Goal: Register for event/course

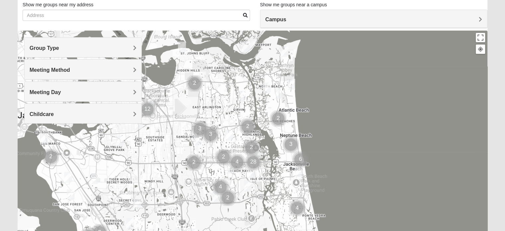
scroll to position [60, 0]
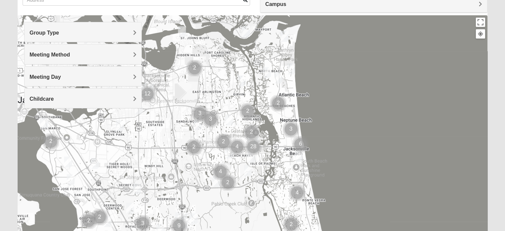
click at [59, 30] on span "Group Type" at bounding box center [45, 33] width 30 height 6
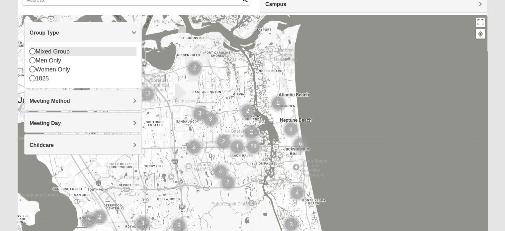
click at [32, 51] on icon at bounding box center [33, 51] width 6 height 6
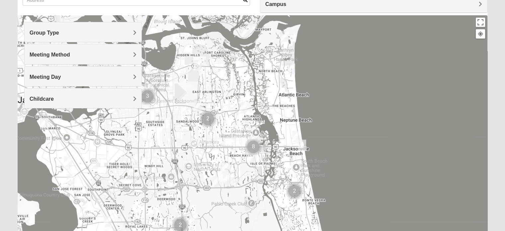
click at [59, 55] on span "Meeting Method" at bounding box center [50, 55] width 40 height 6
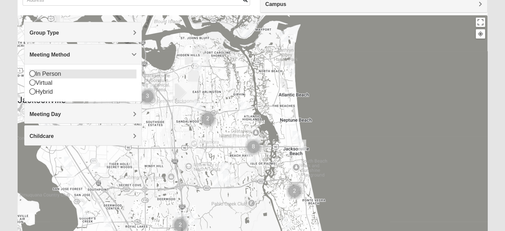
click at [32, 73] on icon at bounding box center [33, 73] width 6 height 6
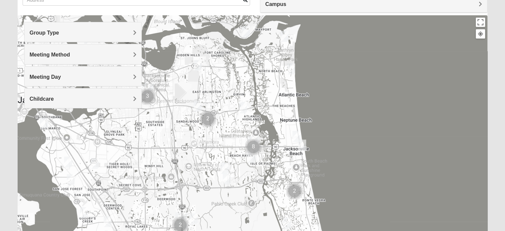
click at [61, 75] on span "Meeting Day" at bounding box center [45, 77] width 31 height 6
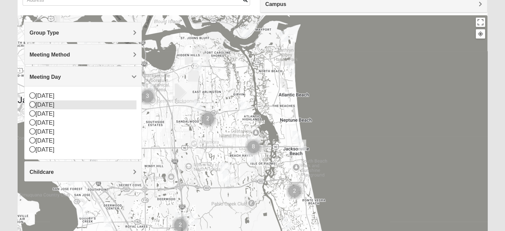
click at [32, 105] on icon at bounding box center [33, 104] width 6 height 6
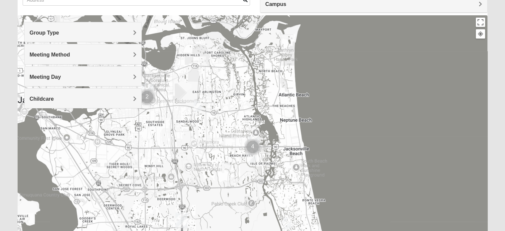
click at [61, 75] on span "Meeting Day" at bounding box center [45, 77] width 31 height 6
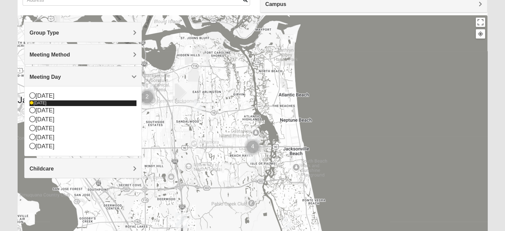
click at [32, 103] on icon at bounding box center [32, 103] width 4 height 4
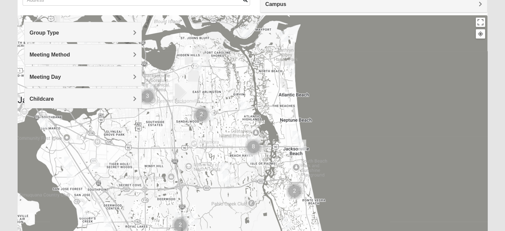
click at [70, 52] on span "Meeting Method" at bounding box center [50, 55] width 40 height 6
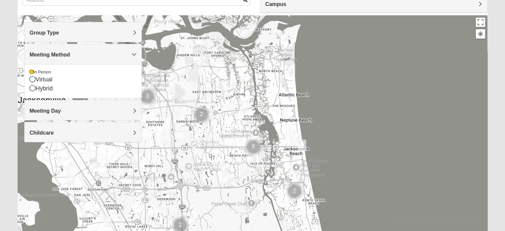
click at [370, 89] on div at bounding box center [253, 148] width 470 height 266
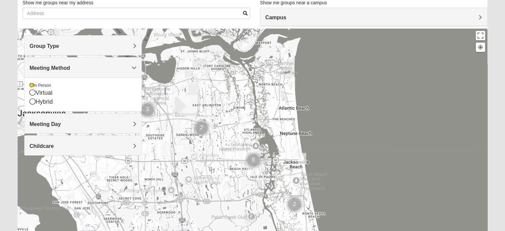
scroll to position [19, 0]
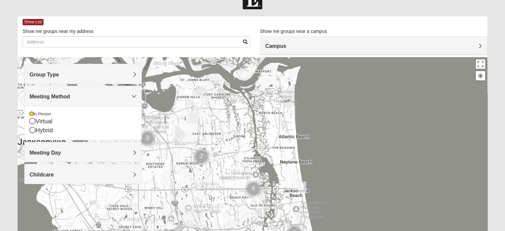
click at [190, 106] on div at bounding box center [253, 190] width 470 height 266
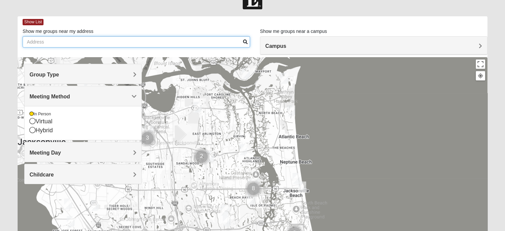
click at [35, 42] on input "Show me groups near my address" at bounding box center [136, 41] width 227 height 11
type input "[STREET_ADDRESS][US_STATE]"
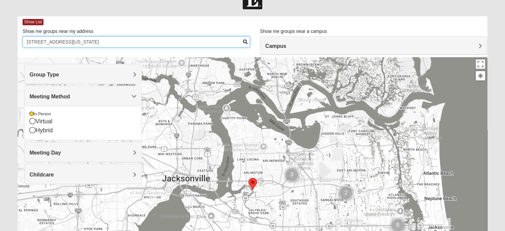
scroll to position [104, 0]
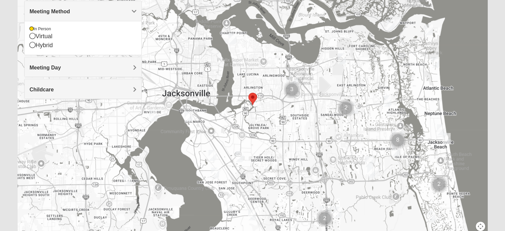
click at [293, 81] on img "Cluster of 3 groups" at bounding box center [292, 90] width 22 height 22
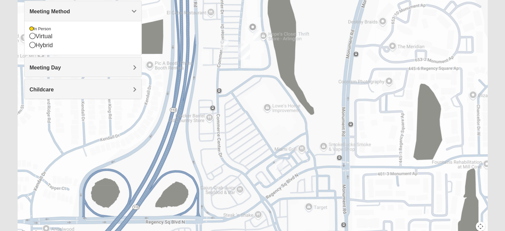
click at [245, 49] on img "Arlington" at bounding box center [243, 51] width 17 height 21
click at [269, 17] on button "Close" at bounding box center [275, 22] width 16 height 16
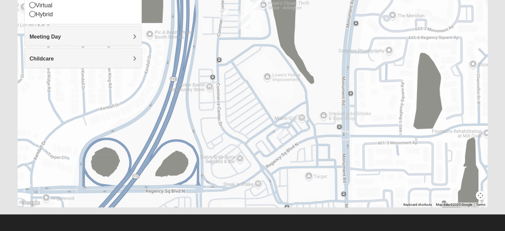
scroll to position [0, 0]
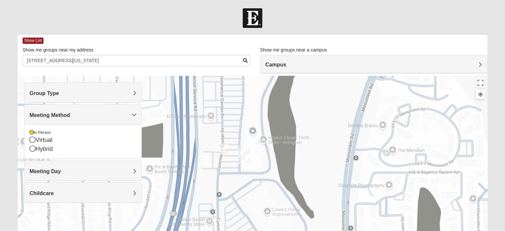
click at [286, 63] on span "Campus" at bounding box center [275, 65] width 21 height 6
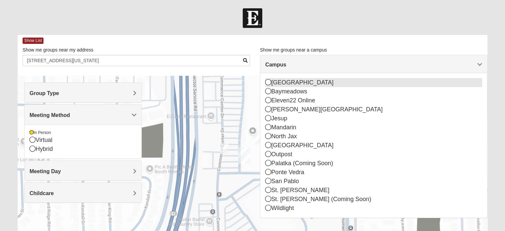
click at [270, 82] on icon at bounding box center [268, 82] width 6 height 6
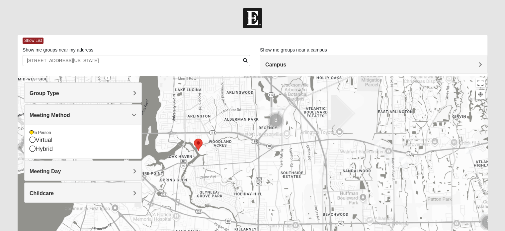
drag, startPoint x: 324, startPoint y: 197, endPoint x: 347, endPoint y: 106, distance: 94.0
click at [347, 106] on div at bounding box center [253, 209] width 470 height 266
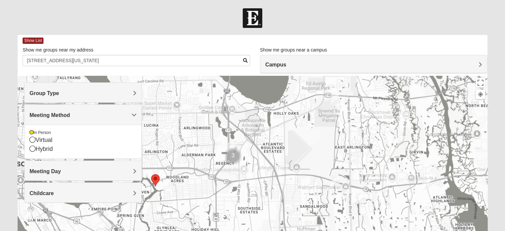
drag, startPoint x: 403, startPoint y: 124, endPoint x: 360, endPoint y: 162, distance: 57.4
click at [360, 162] on div at bounding box center [253, 209] width 470 height 266
click at [334, 98] on img "Mixed Vilagi 32225" at bounding box center [334, 99] width 13 height 16
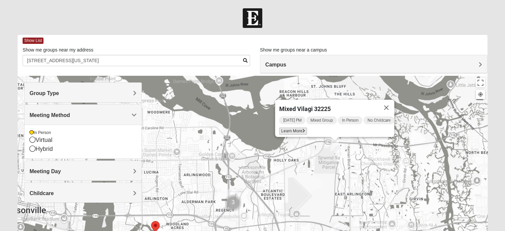
click at [283, 128] on span "Learn More" at bounding box center [293, 130] width 28 height 7
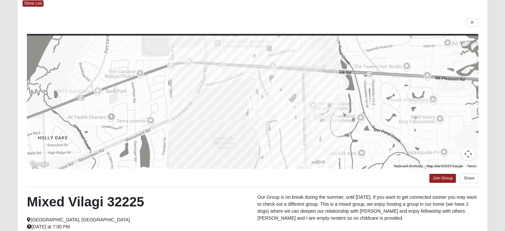
scroll to position [36, 0]
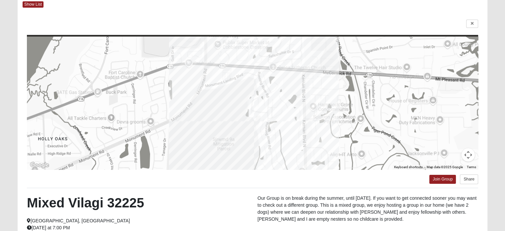
click at [252, 96] on div at bounding box center [252, 103] width 451 height 133
drag, startPoint x: 102, startPoint y: 201, endPoint x: 69, endPoint y: 199, distance: 33.3
click at [69, 199] on h2 "Mixed Vilagi 32225" at bounding box center [137, 203] width 220 height 16
copy h2 "Vilagi"
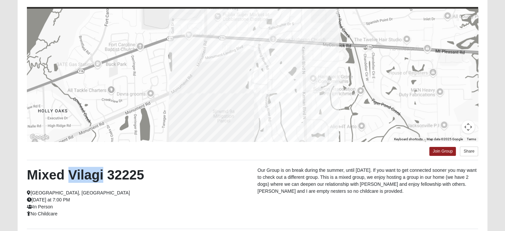
scroll to position [128, 0]
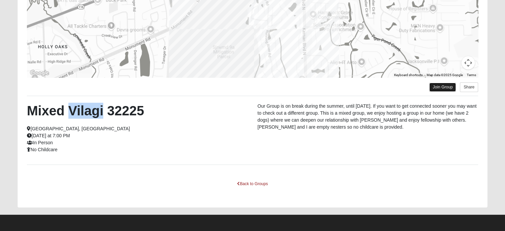
click at [441, 86] on link "Join Group" at bounding box center [442, 87] width 27 height 9
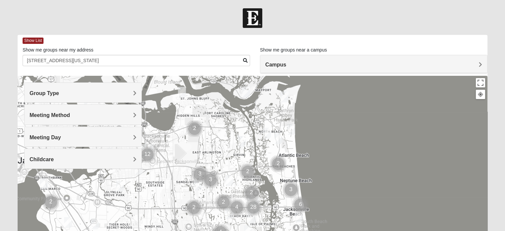
click at [287, 65] on h4 "Campus" at bounding box center [373, 64] width 217 height 6
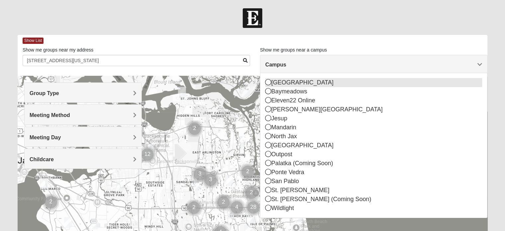
click at [286, 80] on div "[GEOGRAPHIC_DATA]" at bounding box center [373, 82] width 217 height 9
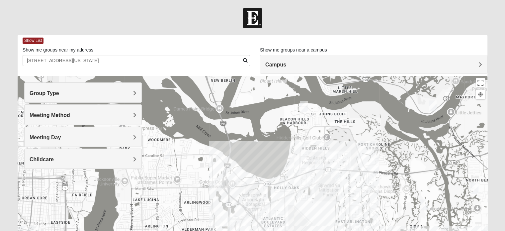
drag, startPoint x: 387, startPoint y: 137, endPoint x: 365, endPoint y: 157, distance: 29.2
click at [365, 157] on div at bounding box center [253, 209] width 470 height 266
click at [302, 103] on img "Womens Nield 32225" at bounding box center [303, 106] width 13 height 16
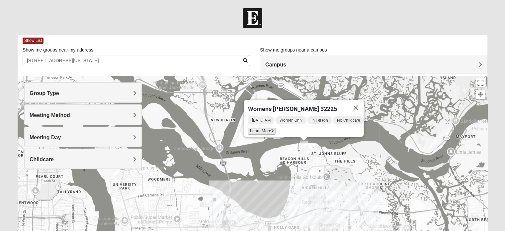
click at [259, 127] on span "Learn More" at bounding box center [262, 130] width 28 height 7
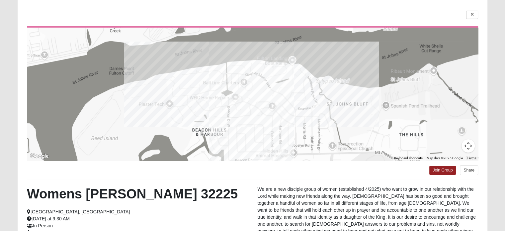
scroll to position [31, 0]
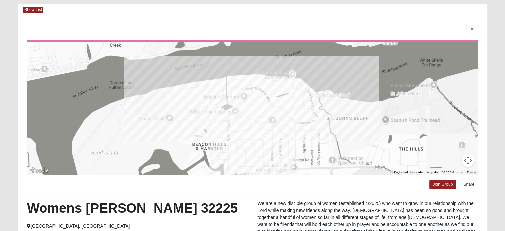
click at [258, 110] on div at bounding box center [252, 108] width 451 height 133
click at [470, 28] on link at bounding box center [472, 29] width 12 height 8
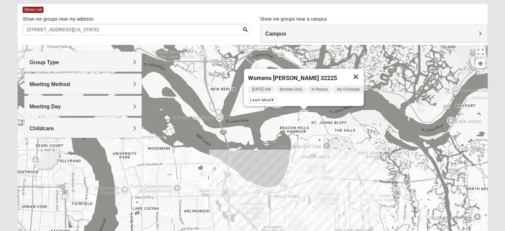
click at [356, 71] on button "Close" at bounding box center [356, 77] width 16 height 16
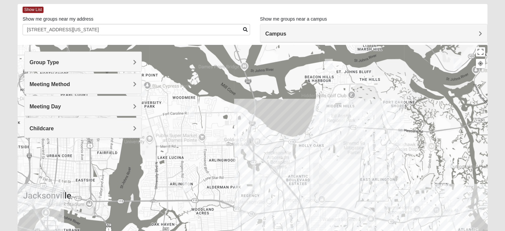
drag, startPoint x: 303, startPoint y: 159, endPoint x: 328, endPoint y: 107, distance: 57.6
click at [328, 107] on div at bounding box center [253, 178] width 470 height 266
click at [359, 130] on img "Mixed Vilagi 32225" at bounding box center [359, 131] width 13 height 16
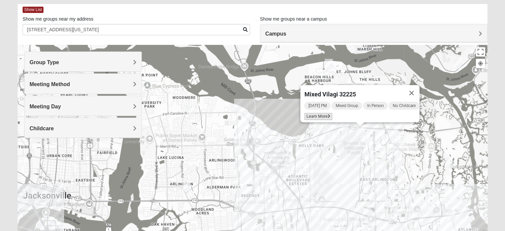
click at [311, 113] on span "Learn More" at bounding box center [318, 116] width 28 height 7
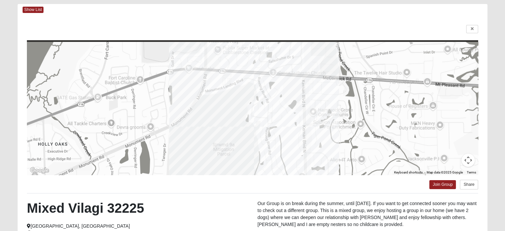
click at [252, 114] on div at bounding box center [252, 108] width 451 height 133
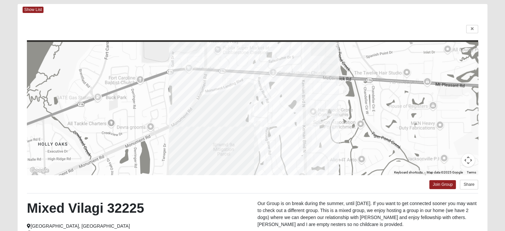
click at [252, 114] on div at bounding box center [252, 108] width 451 height 133
click at [242, 106] on div at bounding box center [252, 108] width 451 height 133
click at [242, 105] on div at bounding box center [252, 108] width 451 height 133
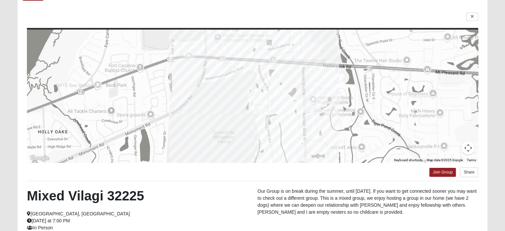
scroll to position [44, 0]
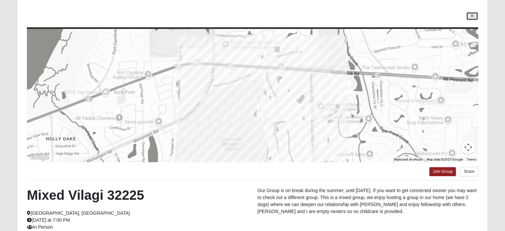
click at [473, 18] on icon at bounding box center [472, 16] width 3 height 4
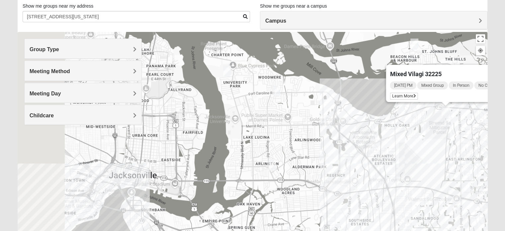
drag, startPoint x: 331, startPoint y: 159, endPoint x: 420, endPoint y: 151, distance: 88.6
click at [420, 151] on div "Mixed Vilagi 32225 [DATE] PM Mixed Group In Person No Childcare Learn More" at bounding box center [253, 165] width 470 height 266
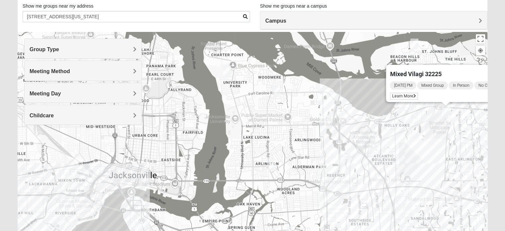
click at [276, 89] on img "Womens Green 32277" at bounding box center [276, 91] width 13 height 16
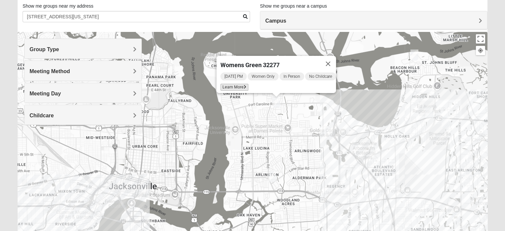
click at [229, 84] on span "Learn More" at bounding box center [234, 87] width 28 height 7
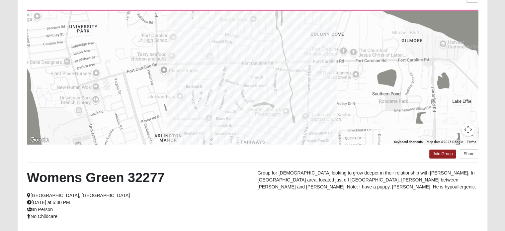
scroll to position [65, 0]
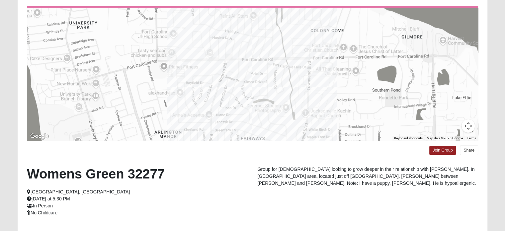
click at [244, 70] on div at bounding box center [252, 74] width 451 height 133
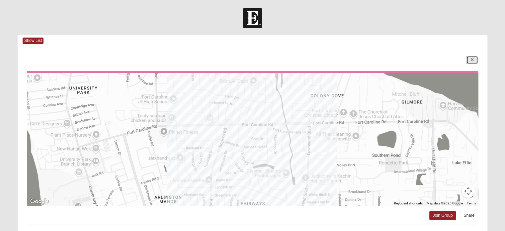
click at [474, 63] on link at bounding box center [472, 60] width 12 height 8
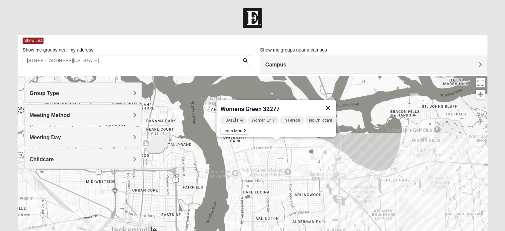
click at [331, 104] on button "Close" at bounding box center [328, 108] width 16 height 16
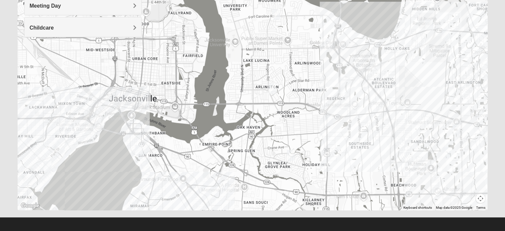
scroll to position [134, 0]
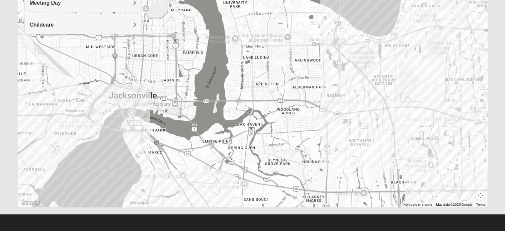
click at [291, 151] on img "1825 Mixed Shamet 32216" at bounding box center [290, 152] width 13 height 16
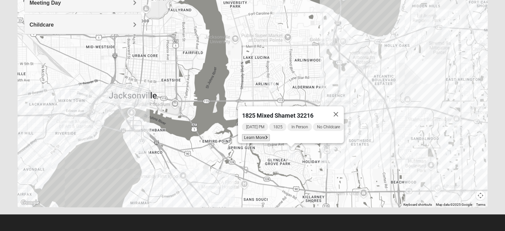
click at [254, 134] on span "Learn More" at bounding box center [256, 137] width 28 height 7
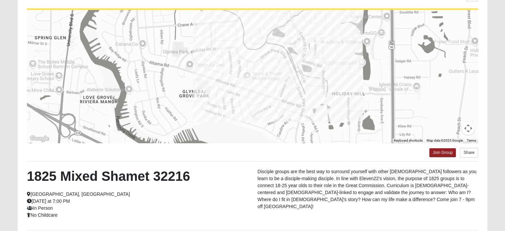
scroll to position [0, 0]
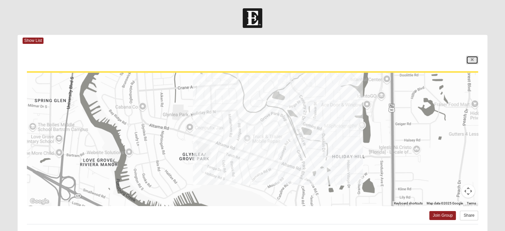
click at [471, 58] on icon at bounding box center [472, 60] width 3 height 4
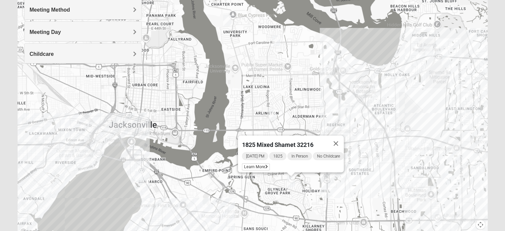
scroll to position [117, 0]
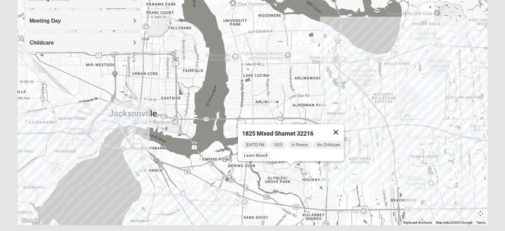
click at [341, 127] on button "Close" at bounding box center [336, 132] width 16 height 16
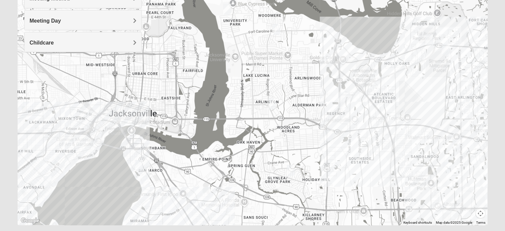
click at [344, 96] on img "Arlington" at bounding box center [343, 100] width 17 height 21
click at [454, 142] on img "Mixed Maytum 32224" at bounding box center [455, 144] width 13 height 16
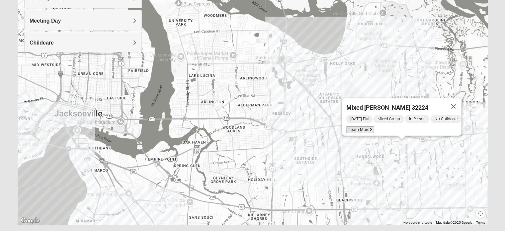
click at [352, 126] on span "Learn More" at bounding box center [360, 129] width 28 height 7
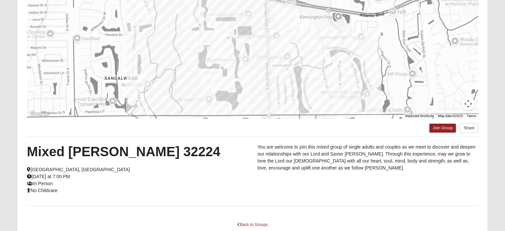
click at [265, 57] on div at bounding box center [252, 51] width 451 height 133
drag, startPoint x: 118, startPoint y: 152, endPoint x: 70, endPoint y: 147, distance: 48.7
click at [70, 147] on h2 "Mixed [PERSON_NAME] 32224" at bounding box center [137, 151] width 220 height 16
copy h2 "[PERSON_NAME]"
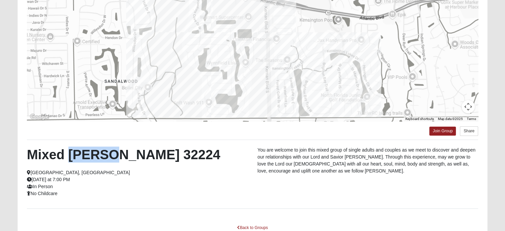
scroll to position [83, 0]
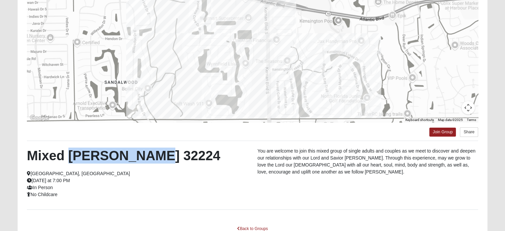
drag, startPoint x: 159, startPoint y: 152, endPoint x: 86, endPoint y: 157, distance: 73.2
click at [68, 147] on h2 "Mixed [PERSON_NAME] 32224" at bounding box center [137, 155] width 220 height 16
copy h2 "[PERSON_NAME] 32224"
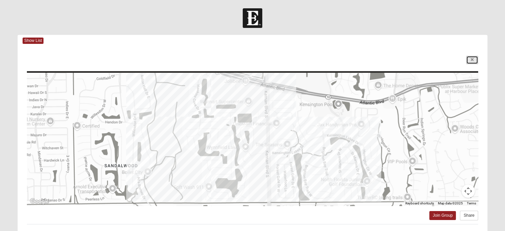
click at [473, 59] on icon at bounding box center [472, 60] width 3 height 4
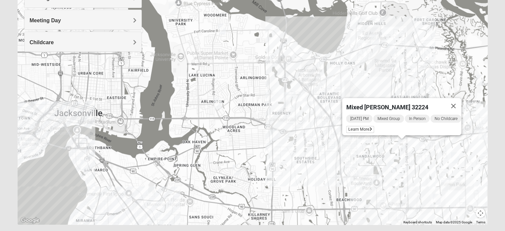
scroll to position [126, 0]
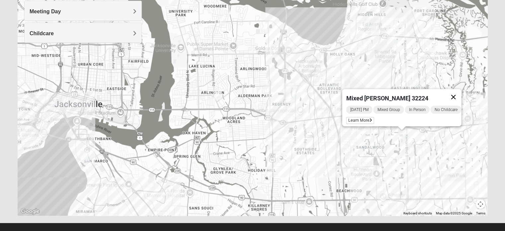
click at [460, 92] on button "Close" at bounding box center [453, 97] width 16 height 16
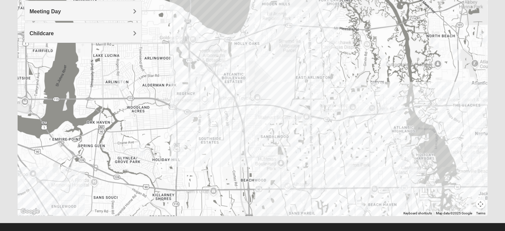
drag, startPoint x: 472, startPoint y: 163, endPoint x: 376, endPoint y: 152, distance: 96.3
click at [376, 152] on div at bounding box center [253, 83] width 470 height 266
click at [358, 136] on img "1825 Mixed Annis 32246" at bounding box center [359, 138] width 13 height 16
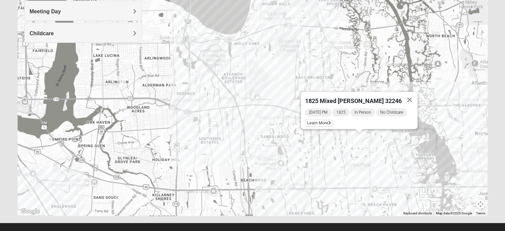
click at [320, 109] on span "[DATE] PM" at bounding box center [318, 112] width 26 height 8
click at [316, 120] on span "Learn More" at bounding box center [319, 122] width 28 height 7
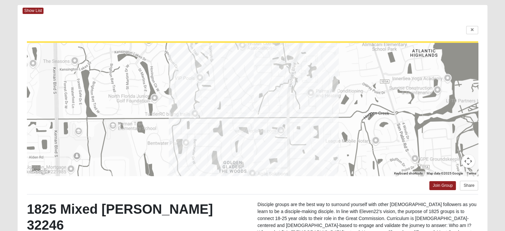
scroll to position [0, 0]
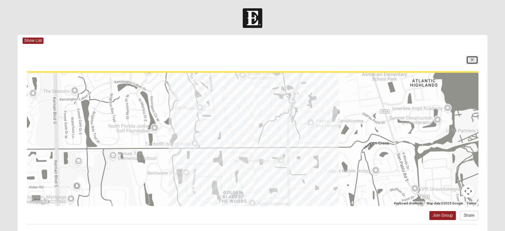
click at [473, 59] on icon at bounding box center [472, 60] width 3 height 4
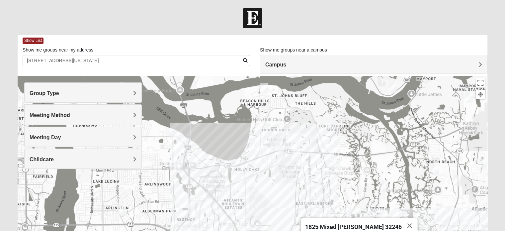
scroll to position [27, 0]
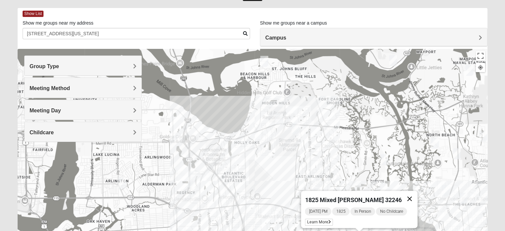
click at [405, 195] on button "Close" at bounding box center [409, 199] width 16 height 16
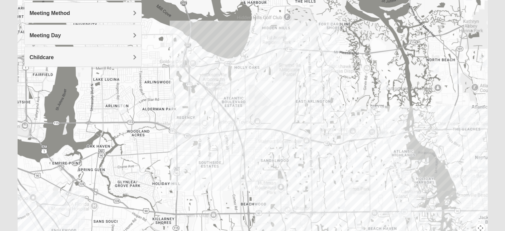
scroll to position [134, 0]
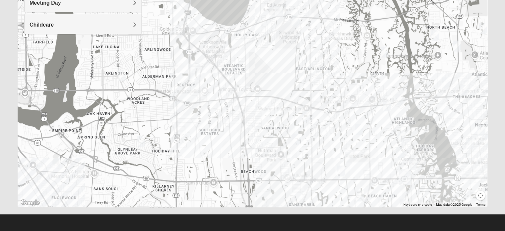
click at [358, 127] on img "1825 Mixed Annis 32246" at bounding box center [359, 129] width 13 height 16
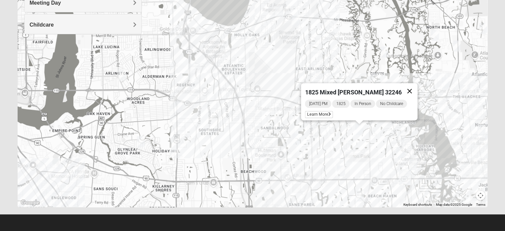
click at [411, 84] on button "Close" at bounding box center [409, 91] width 16 height 16
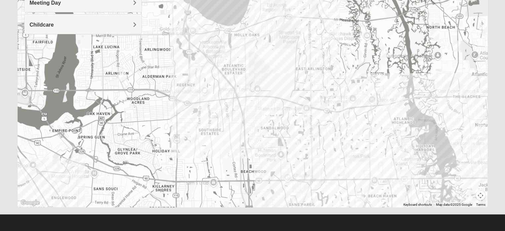
click at [401, 134] on img "1825 Womens Stewart 32224" at bounding box center [401, 136] width 13 height 16
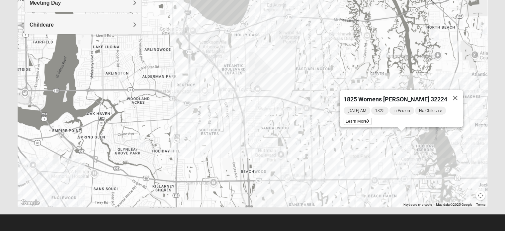
click at [401, 134] on img "1825 Womens Stewart 32224" at bounding box center [401, 136] width 13 height 16
click at [452, 91] on button "Close" at bounding box center [455, 98] width 16 height 16
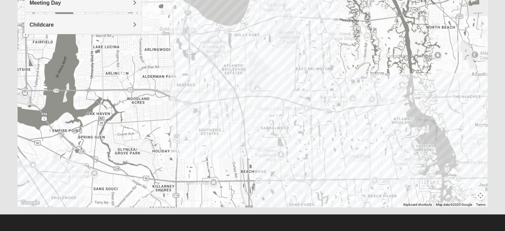
click at [341, 169] on img "Mens Hamilton 32250" at bounding box center [340, 171] width 13 height 16
click at [351, 96] on div "Mens [PERSON_NAME] 32250 [DATE] PM Men Only In Person No Childcare Learn More" at bounding box center [253, 74] width 470 height 266
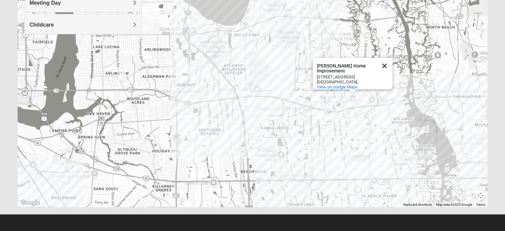
click at [384, 60] on button "Close" at bounding box center [384, 66] width 16 height 16
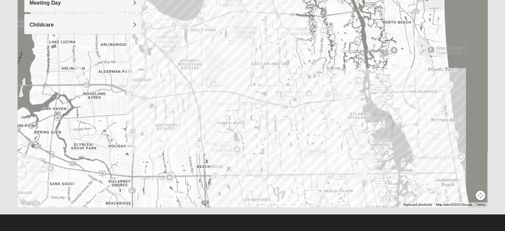
drag, startPoint x: 451, startPoint y: 164, endPoint x: 406, endPoint y: 159, distance: 45.4
click at [406, 159] on div at bounding box center [253, 74] width 470 height 266
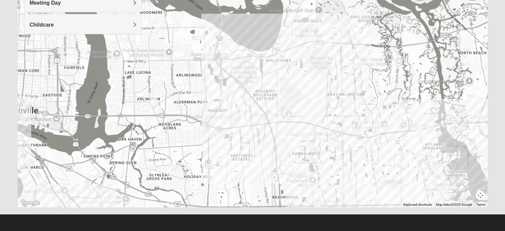
drag, startPoint x: 400, startPoint y: 108, endPoint x: 477, endPoint y: 140, distance: 84.1
click at [477, 140] on div at bounding box center [253, 74] width 470 height 266
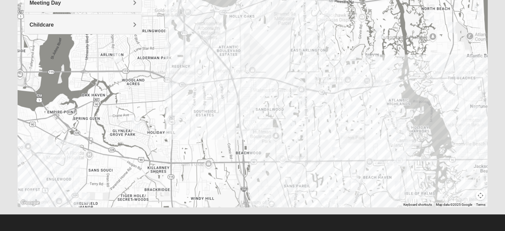
drag, startPoint x: 467, startPoint y: 78, endPoint x: 429, endPoint y: 35, distance: 58.1
click at [429, 35] on div at bounding box center [253, 74] width 470 height 266
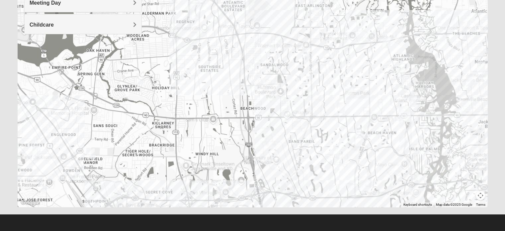
drag, startPoint x: 362, startPoint y: 133, endPoint x: 367, endPoint y: 88, distance: 45.4
click at [367, 88] on div at bounding box center [253, 74] width 470 height 266
click at [404, 140] on img "Mixed Irish 32224" at bounding box center [403, 141] width 13 height 16
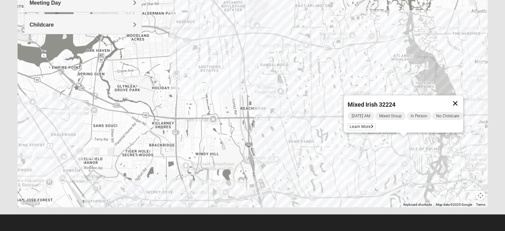
click at [459, 96] on button "Close" at bounding box center [455, 103] width 16 height 16
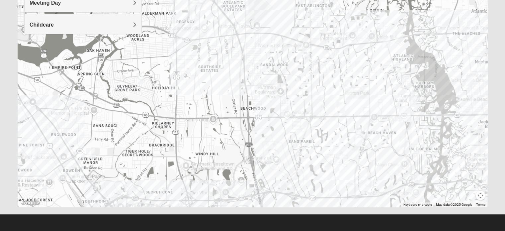
click at [332, 189] on img "Online Mixed Pugh 32224" at bounding box center [333, 190] width 13 height 16
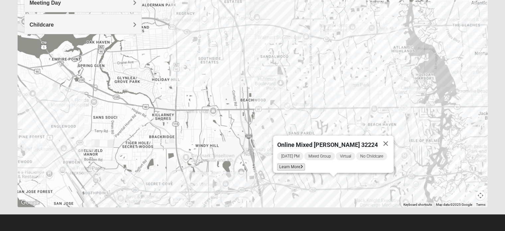
click at [285, 163] on span "Learn More" at bounding box center [291, 166] width 28 height 7
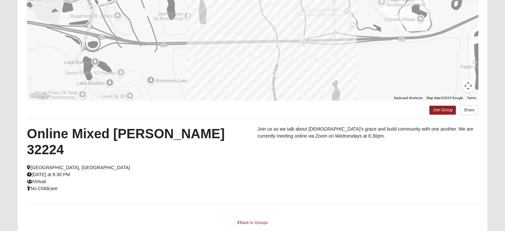
scroll to position [0, 0]
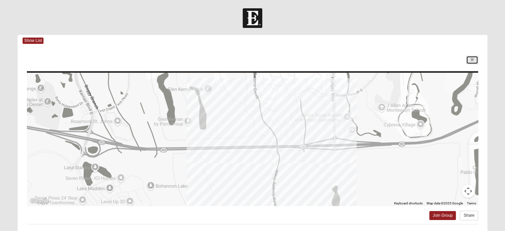
click at [472, 61] on icon at bounding box center [472, 60] width 3 height 4
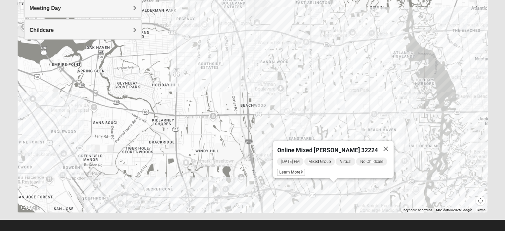
scroll to position [133, 0]
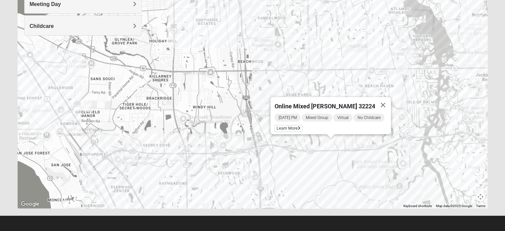
drag, startPoint x: 220, startPoint y: 139, endPoint x: 216, endPoint y: 97, distance: 42.3
click at [216, 97] on div "Online Mixed [PERSON_NAME] 32224 [DATE] PM Mixed Group Virtual No Childcare Lea…" at bounding box center [253, 76] width 470 height 266
drag, startPoint x: 351, startPoint y: 181, endPoint x: 341, endPoint y: 98, distance: 83.5
click at [341, 100] on div "Online Mixed [PERSON_NAME] 32224 [DATE] PM Mixed Group Virtual No Childcare Lea…" at bounding box center [253, 76] width 470 height 266
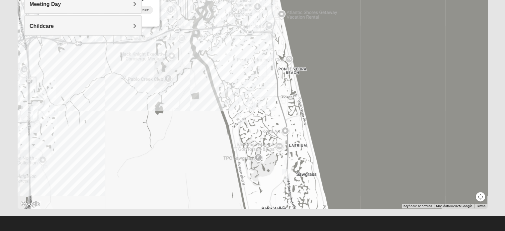
drag, startPoint x: 382, startPoint y: 106, endPoint x: 194, endPoint y: 115, distance: 188.1
click at [194, 115] on div "Online Mixed [PERSON_NAME] 32224 [DATE] PM Mixed Group Virtual No Childcare Lea…" at bounding box center [253, 76] width 470 height 266
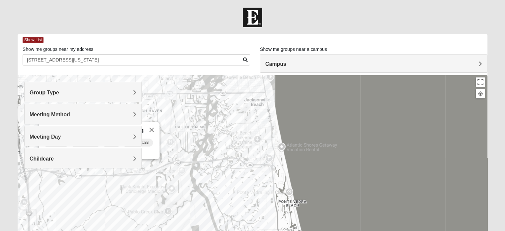
scroll to position [0, 0]
click at [270, 94] on img "Mixed Watkins 32250" at bounding box center [270, 96] width 13 height 16
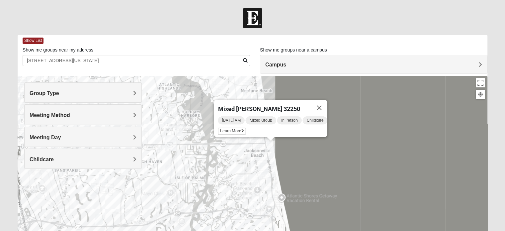
click at [327, 104] on button "Close" at bounding box center [319, 108] width 16 height 16
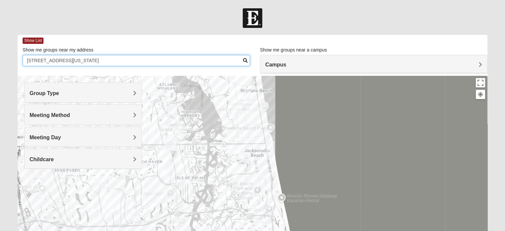
click at [211, 58] on input "[STREET_ADDRESS][US_STATE]" at bounding box center [136, 60] width 227 height 11
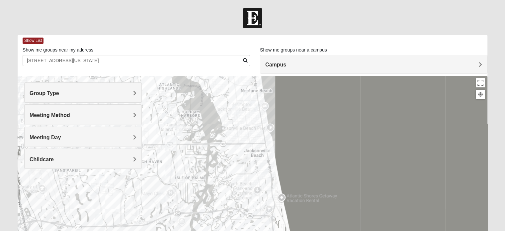
click at [59, 90] on span "Group Type" at bounding box center [45, 93] width 30 height 6
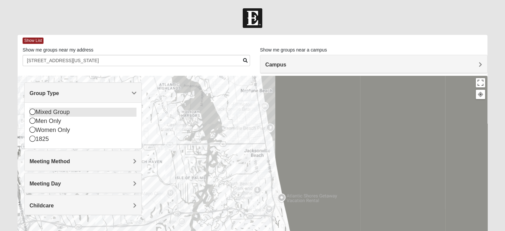
click at [64, 110] on div "Mixed Group" at bounding box center [83, 112] width 107 height 9
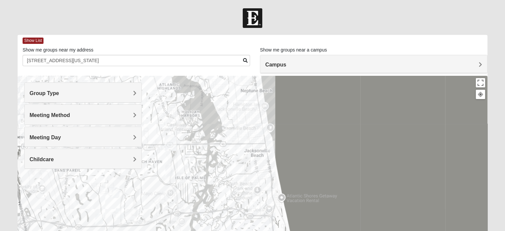
click at [64, 116] on span "Meeting Method" at bounding box center [50, 115] width 40 height 6
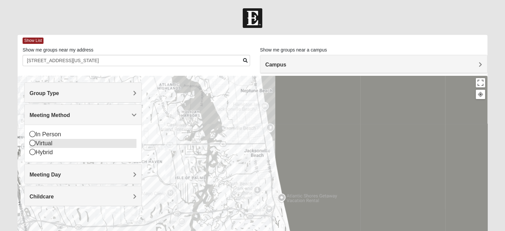
click at [30, 142] on icon at bounding box center [33, 143] width 6 height 6
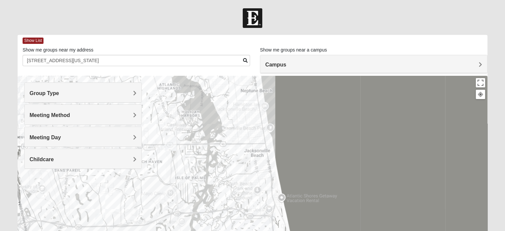
click at [130, 135] on h4 "Meeting Day" at bounding box center [83, 137] width 107 height 6
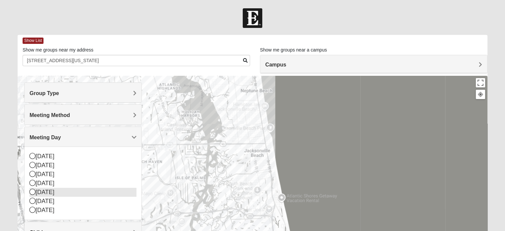
click at [46, 191] on div "[DATE]" at bounding box center [83, 192] width 107 height 9
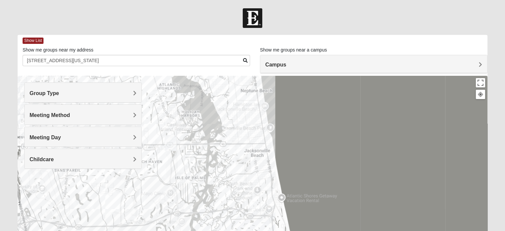
click at [54, 158] on span "Childcare" at bounding box center [42, 159] width 24 height 6
click at [34, 186] on icon at bounding box center [33, 187] width 6 height 6
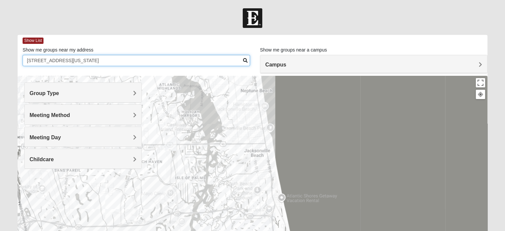
drag, startPoint x: 151, startPoint y: 56, endPoint x: 0, endPoint y: 32, distance: 152.7
click at [0, 32] on form "Log In Find A Group Error Show List Loading Groups" at bounding box center [252, 186] width 505 height 357
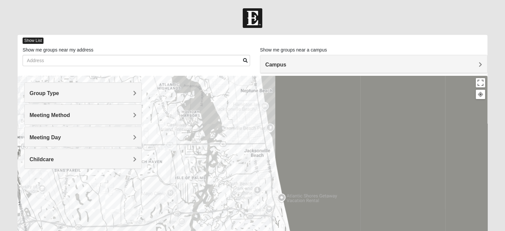
click at [28, 39] on span "Show List" at bounding box center [33, 41] width 21 height 6
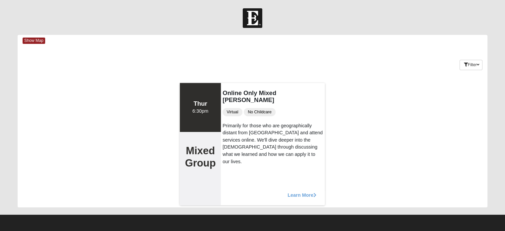
click at [303, 191] on span "Learn More" at bounding box center [301, 191] width 29 height 0
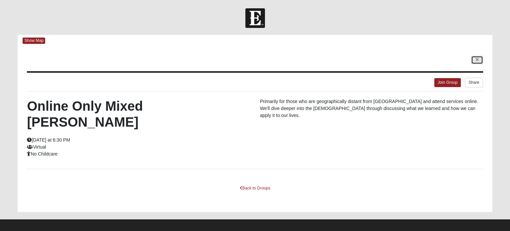
click at [476, 60] on icon at bounding box center [477, 60] width 3 height 4
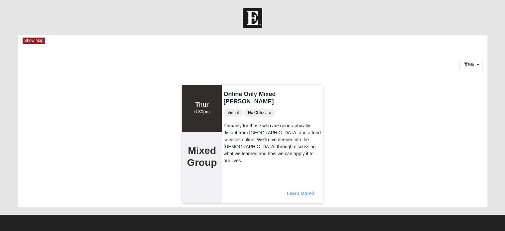
scroll to position [0, 0]
click at [39, 37] on span "Show Map" at bounding box center [34, 40] width 23 height 6
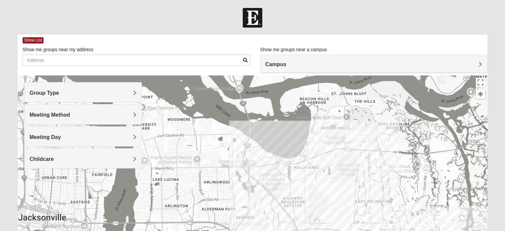
click at [59, 91] on span "Group Type" at bounding box center [45, 93] width 30 height 6
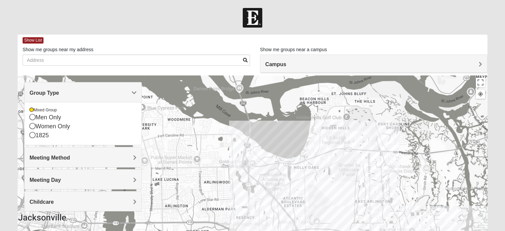
click at [175, 102] on div at bounding box center [253, 208] width 470 height 266
click at [75, 156] on h4 "Meeting Method" at bounding box center [83, 157] width 107 height 6
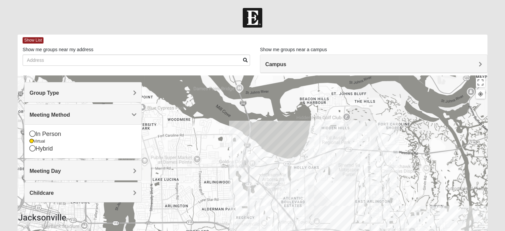
click at [61, 168] on span "Meeting Day" at bounding box center [45, 171] width 31 height 6
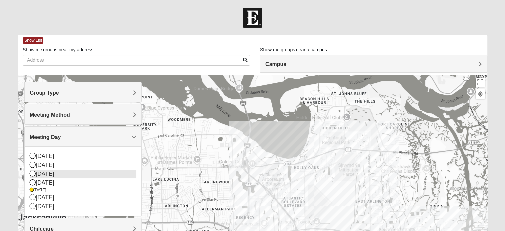
click at [30, 173] on icon at bounding box center [33, 173] width 6 height 6
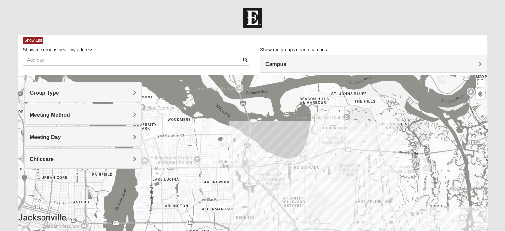
click at [28, 37] on div "Show List" at bounding box center [255, 41] width 465 height 12
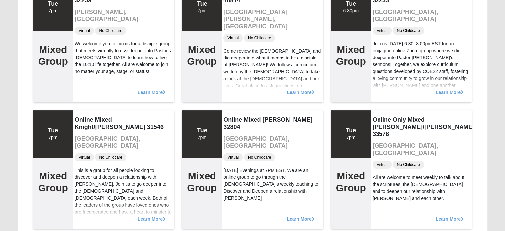
scroll to position [0, 0]
